Goal: Transaction & Acquisition: Purchase product/service

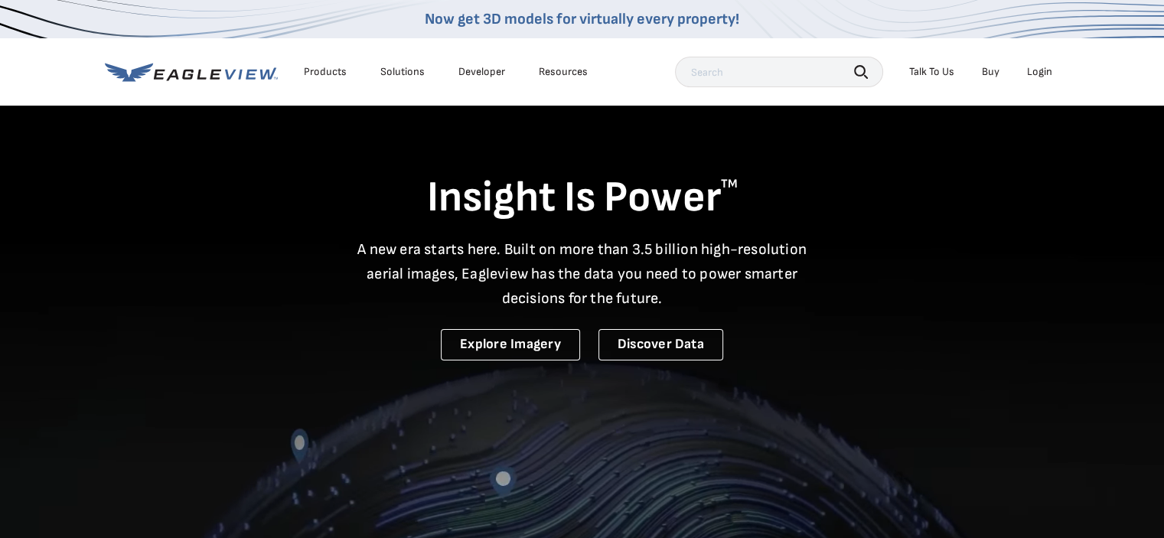
click at [1041, 70] on div "Login" at bounding box center [1039, 72] width 25 height 14
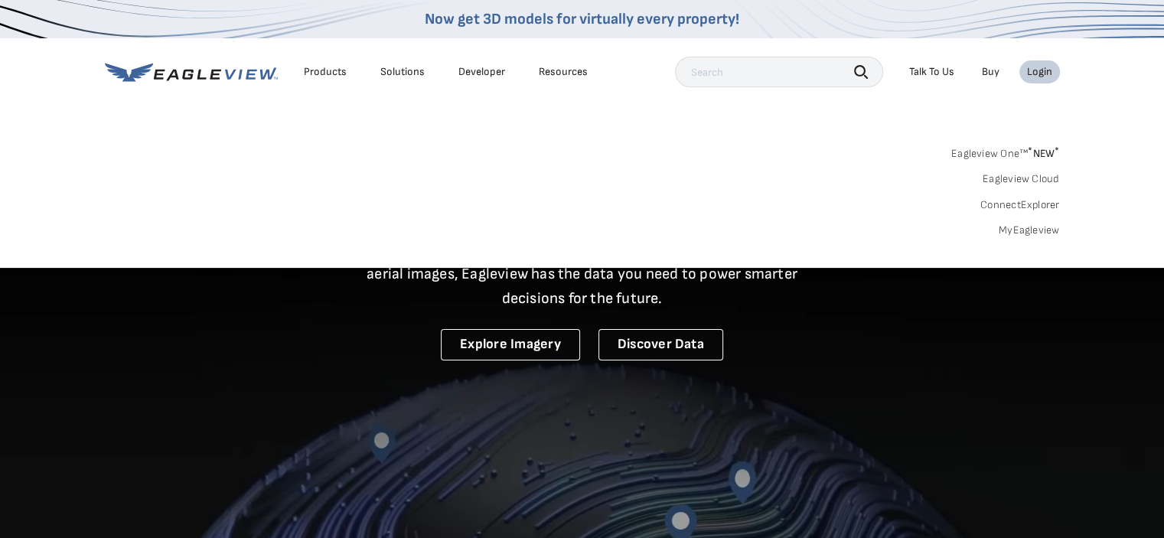
click at [991, 146] on link "Eagleview One™ * NEW *" at bounding box center [1005, 151] width 109 height 18
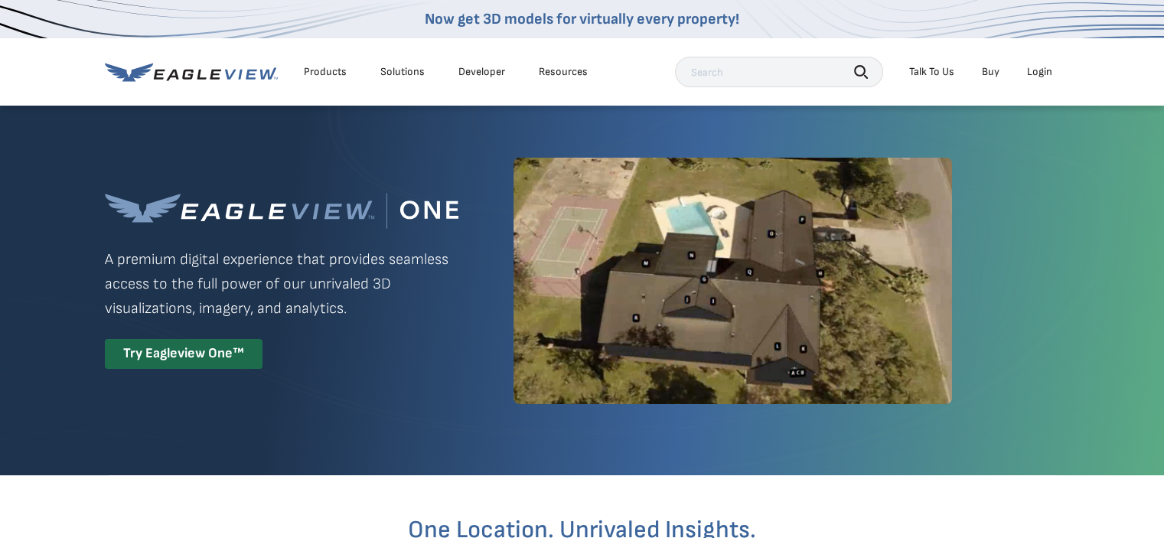
click at [1036, 73] on div "Login" at bounding box center [1039, 72] width 25 height 14
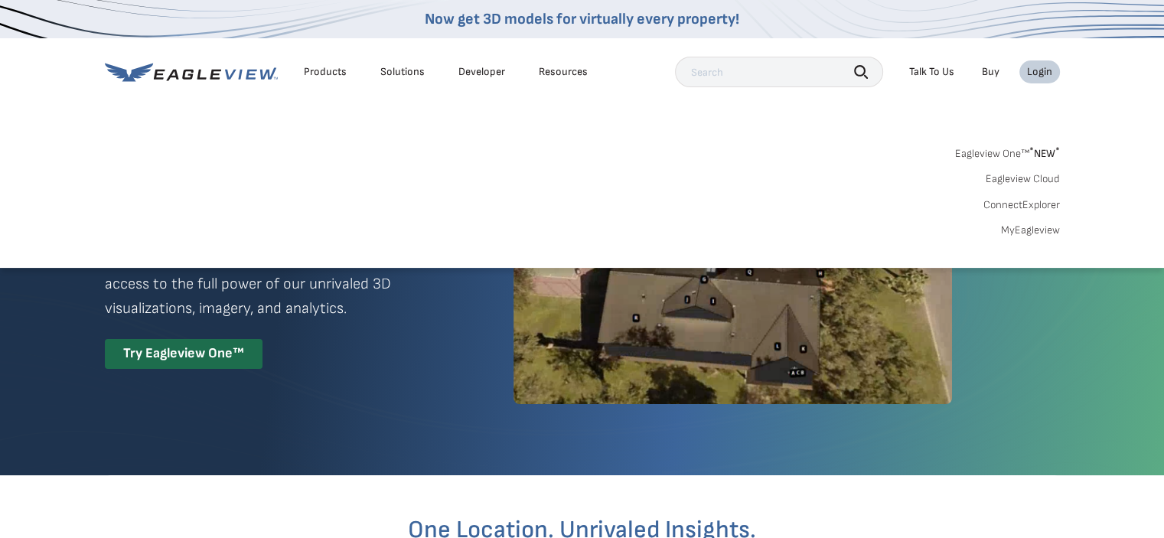
click at [1032, 73] on div "Login" at bounding box center [1039, 72] width 25 height 14
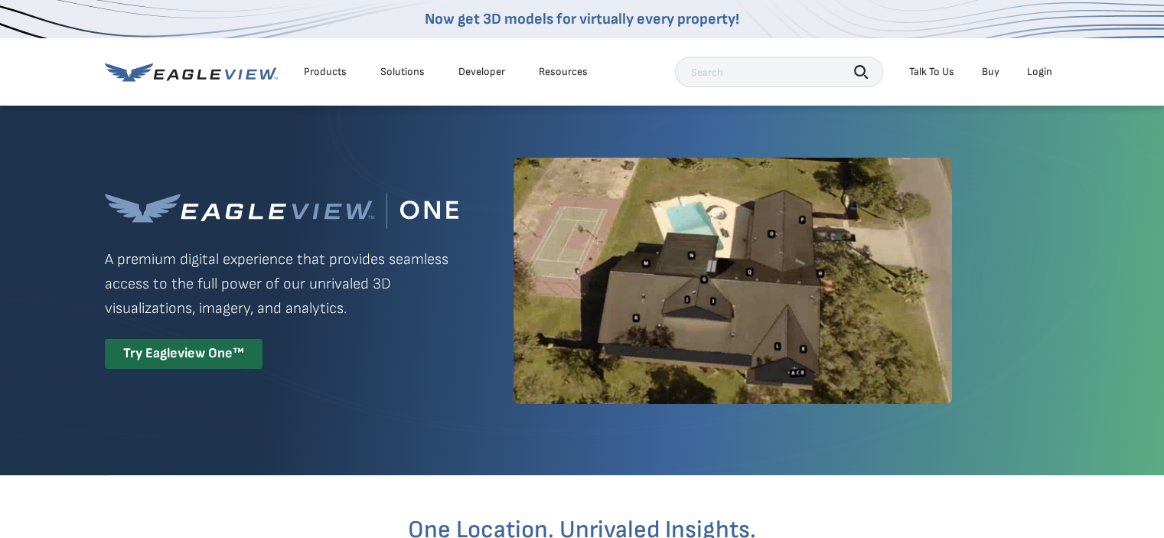
click at [1032, 73] on div "Login" at bounding box center [1039, 72] width 25 height 14
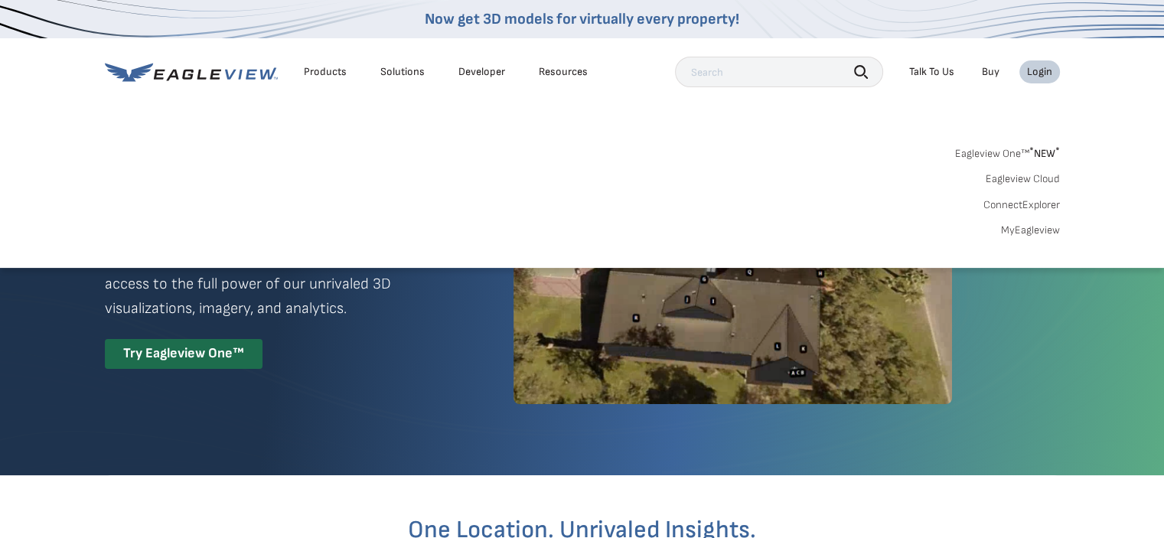
click at [1012, 233] on link "MyEagleview" at bounding box center [1030, 230] width 59 height 14
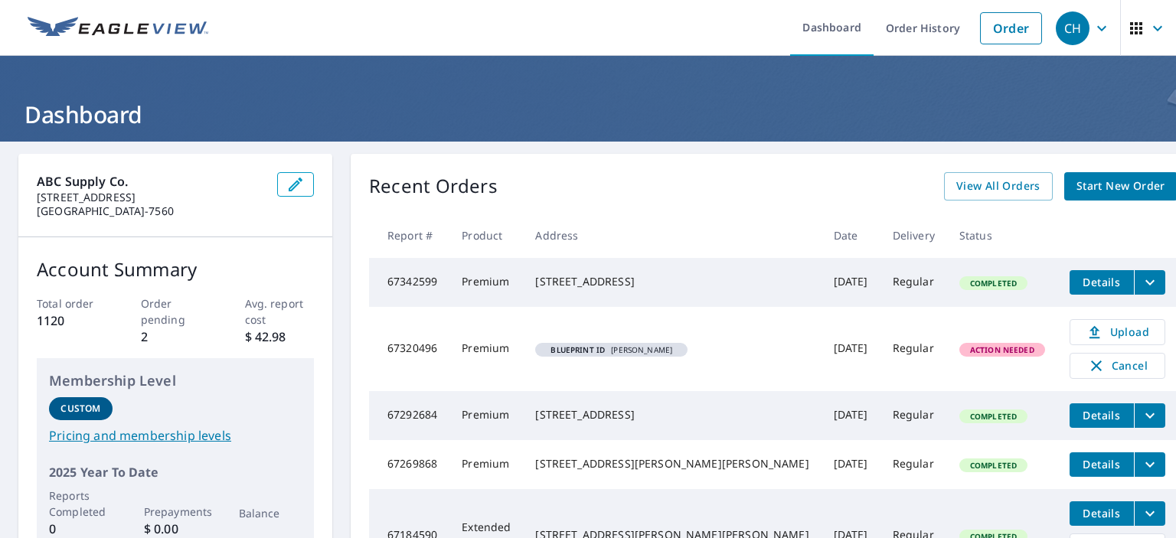
click at [1076, 186] on span "Start New Order" at bounding box center [1120, 186] width 89 height 19
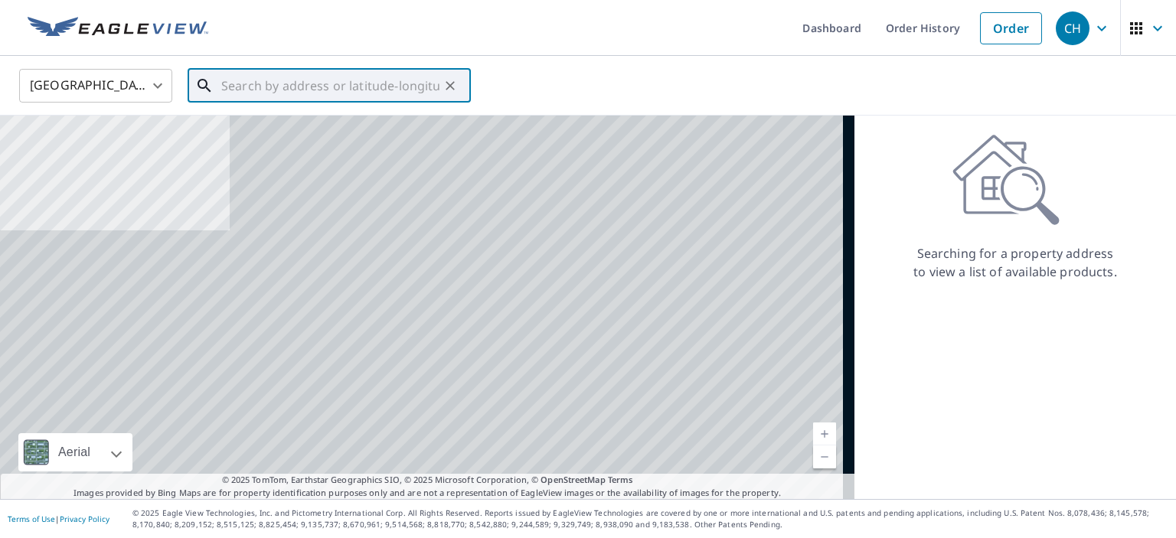
click at [365, 91] on input "text" at bounding box center [330, 85] width 218 height 43
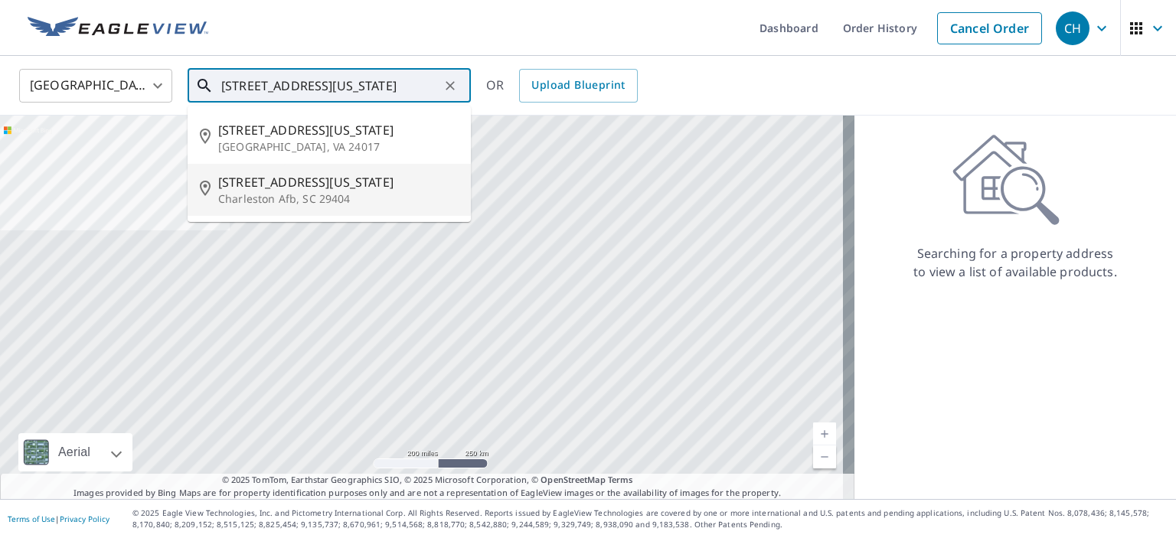
click at [308, 186] on span "[STREET_ADDRESS][US_STATE]" at bounding box center [338, 182] width 240 height 18
type input "[STREET_ADDRESS][US_STATE]"
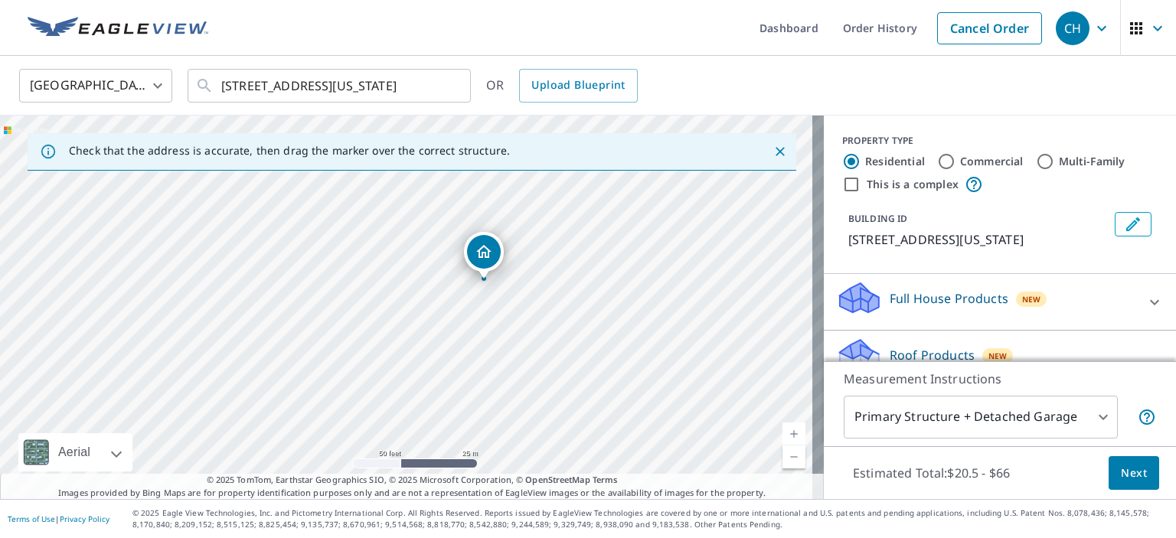
drag, startPoint x: 479, startPoint y: 170, endPoint x: 485, endPoint y: 137, distance: 33.5
click at [485, 137] on div "Check that the address is accurate, then drag the marker over the correct struc…" at bounding box center [412, 307] width 824 height 383
click at [475, 237] on div "[STREET_ADDRESS][US_STATE]" at bounding box center [412, 307] width 824 height 383
click at [481, 289] on div "Dropped pin, building 1, Residential property, 4033 Michigan Ave Charleston Afb…" at bounding box center [484, 300] width 34 height 34
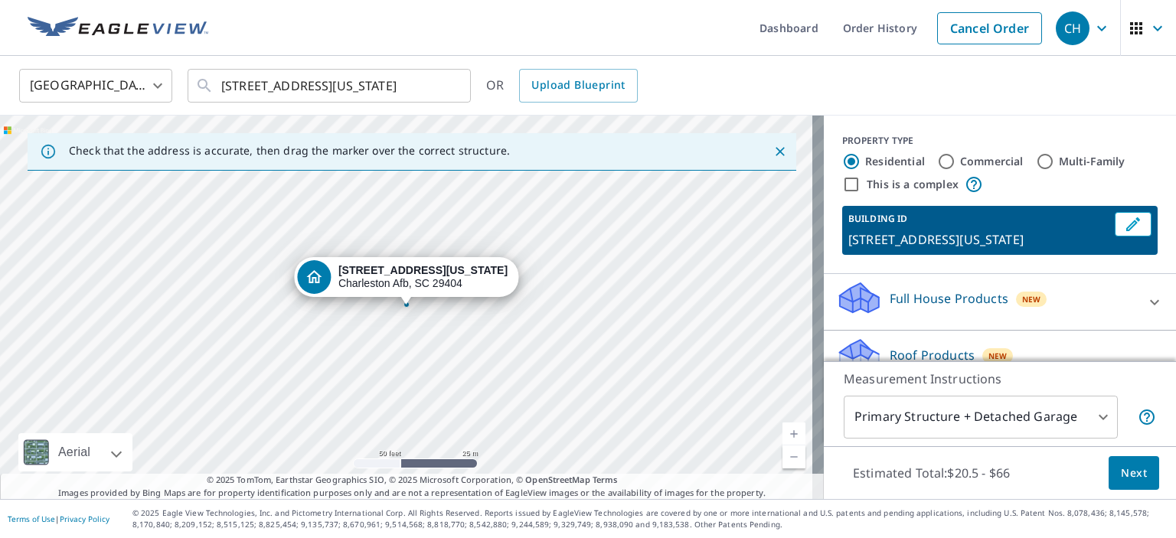
click at [1124, 462] on button "Next" at bounding box center [1133, 473] width 51 height 34
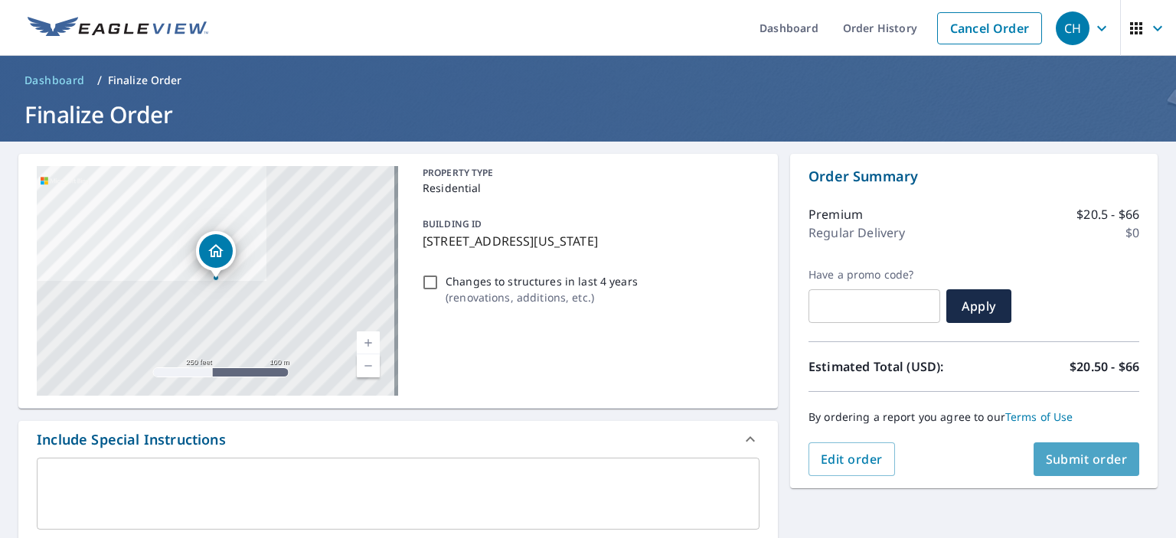
click at [1107, 458] on span "Submit order" at bounding box center [1087, 459] width 82 height 17
